Goal: Entertainment & Leisure: Consume media (video, audio)

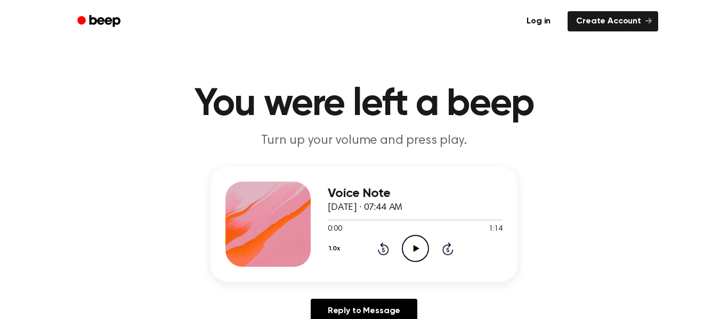
click at [412, 245] on icon "Play Audio" at bounding box center [415, 248] width 27 height 27
click at [415, 250] on icon at bounding box center [416, 248] width 6 height 7
click at [411, 248] on icon "Play Audio" at bounding box center [415, 248] width 27 height 27
click at [418, 251] on icon "Play Audio" at bounding box center [415, 248] width 27 height 27
